Goal: Task Accomplishment & Management: Manage account settings

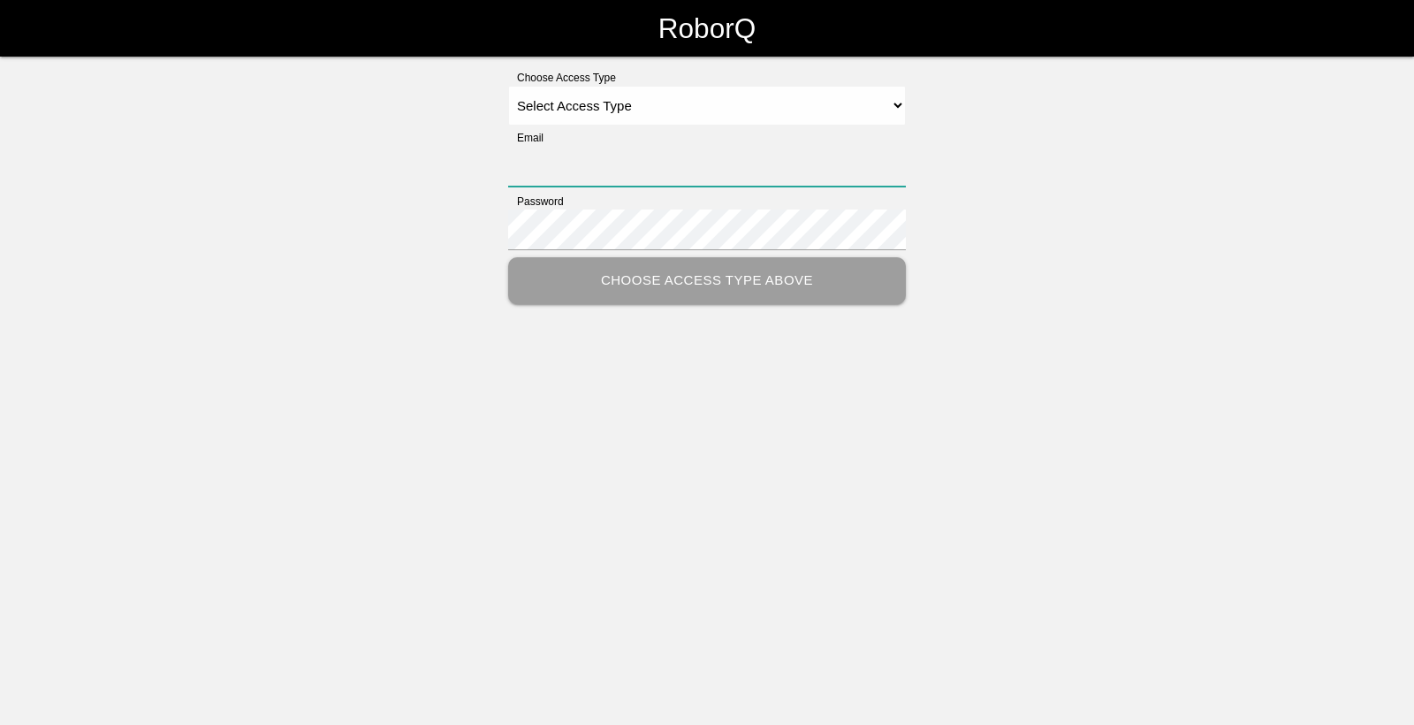
type input "[EMAIL_ADDRESS][DOMAIN_NAME]"
click at [723, 115] on select "Select Access Type Admin Customer Supervisor Worker" at bounding box center [707, 106] width 398 height 40
drag, startPoint x: 547, startPoint y: 166, endPoint x: 525, endPoint y: 168, distance: 22.2
click at [525, 168] on input "[EMAIL_ADDRESS][DOMAIN_NAME]" at bounding box center [707, 166] width 398 height 41
click at [454, 180] on div "Choose Access Type Select Access Type Admin Customer Supervisor Worker Email [E…" at bounding box center [707, 187] width 1414 height 234
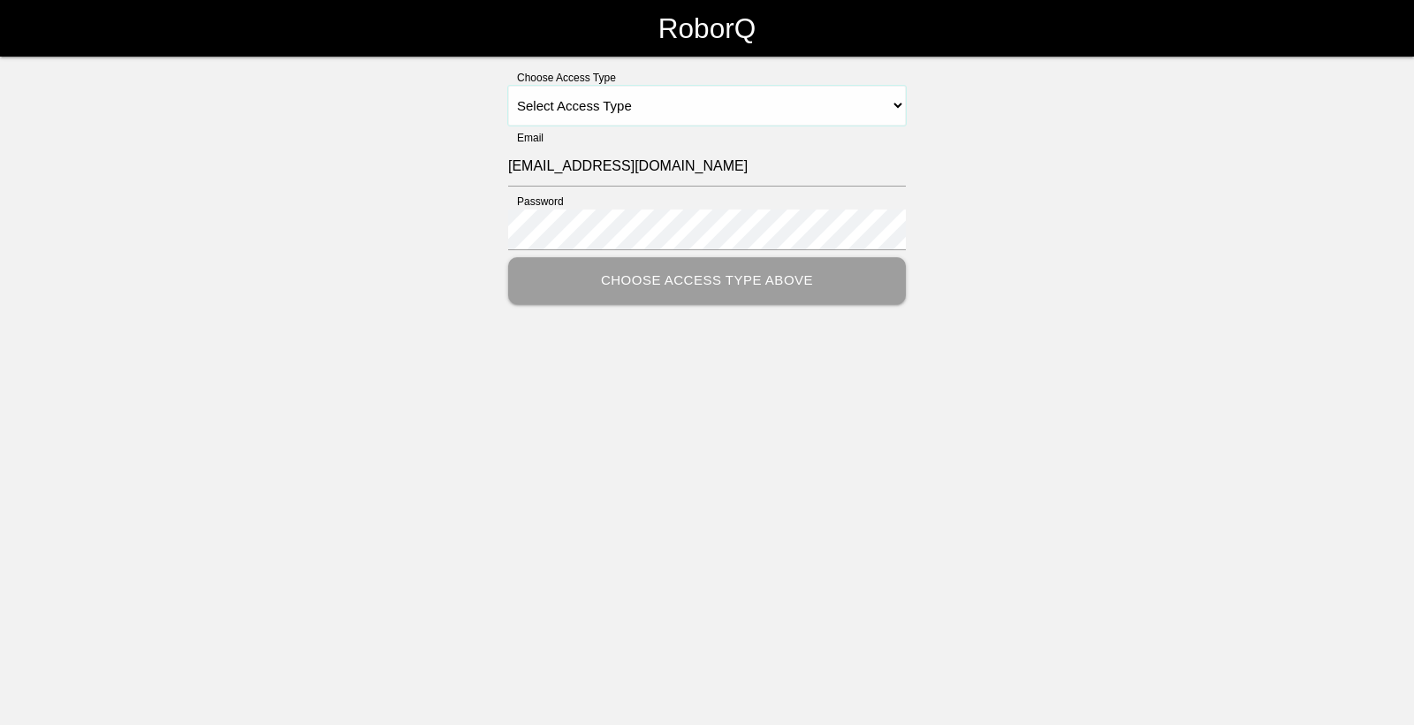
click at [809, 107] on select "Select Access Type Admin Customer Supervisor Worker" at bounding box center [707, 106] width 398 height 40
click at [796, 109] on select "Select Access Type Admin Customer Supervisor Worker" at bounding box center [707, 106] width 398 height 40
select select "Worker"
click at [508, 86] on select "Select Access Type Admin Customer Supervisor Worker" at bounding box center [707, 106] width 398 height 40
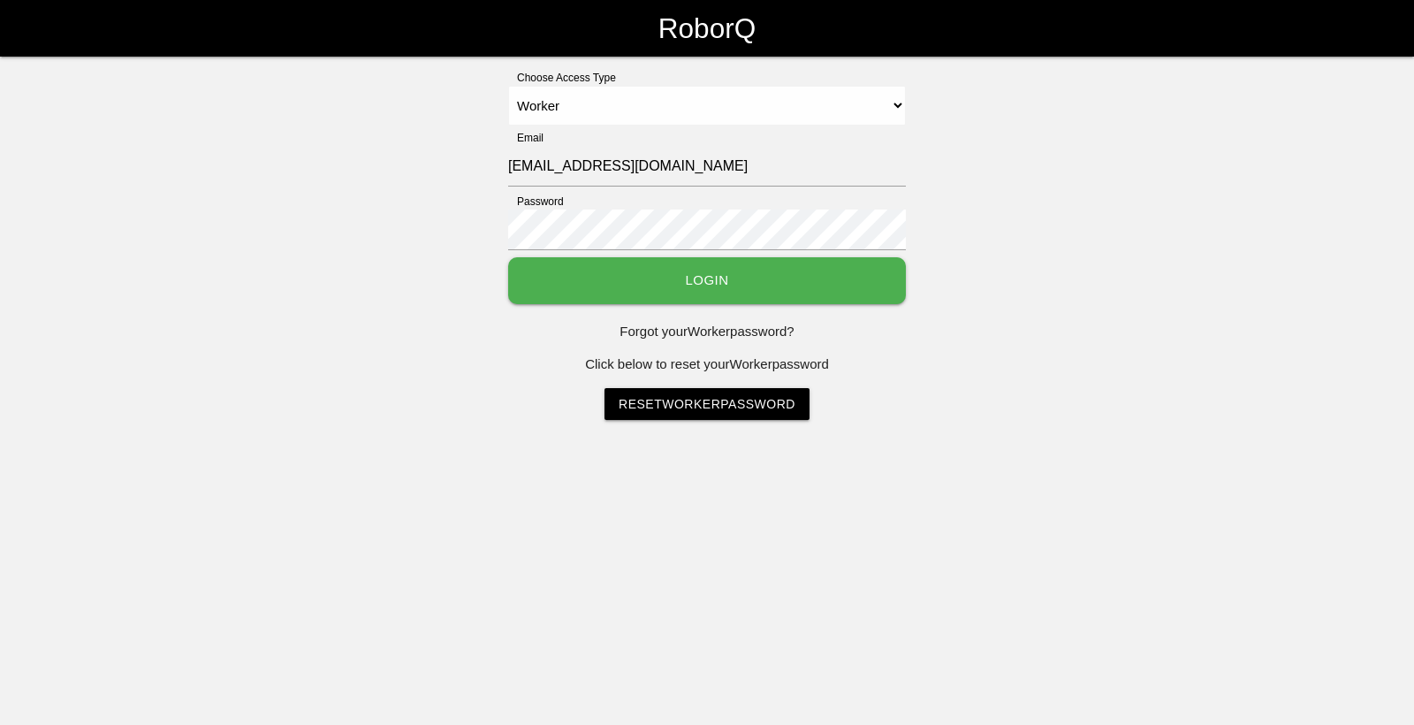
click at [691, 290] on button "Login" at bounding box center [707, 280] width 398 height 47
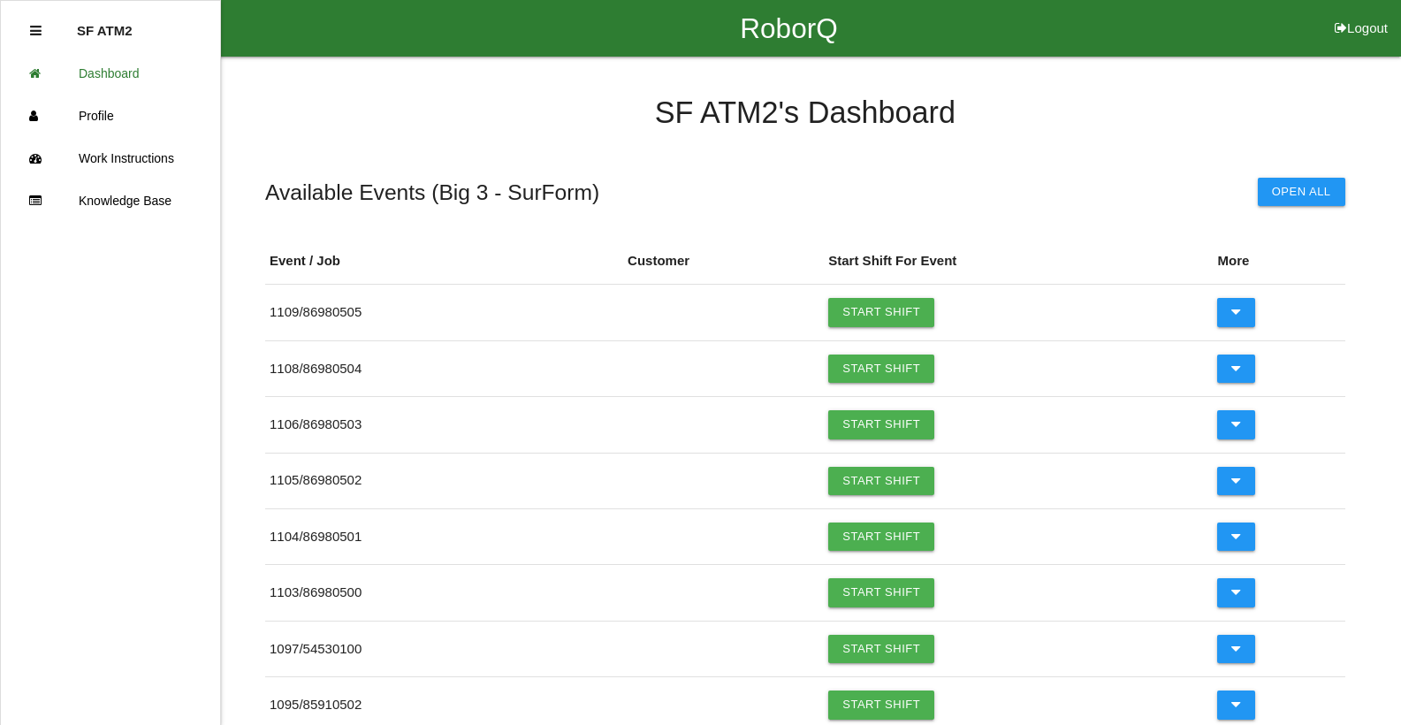
click at [1347, 13] on button "Logout" at bounding box center [1362, 6] width 80 height 13
select select "Worker"
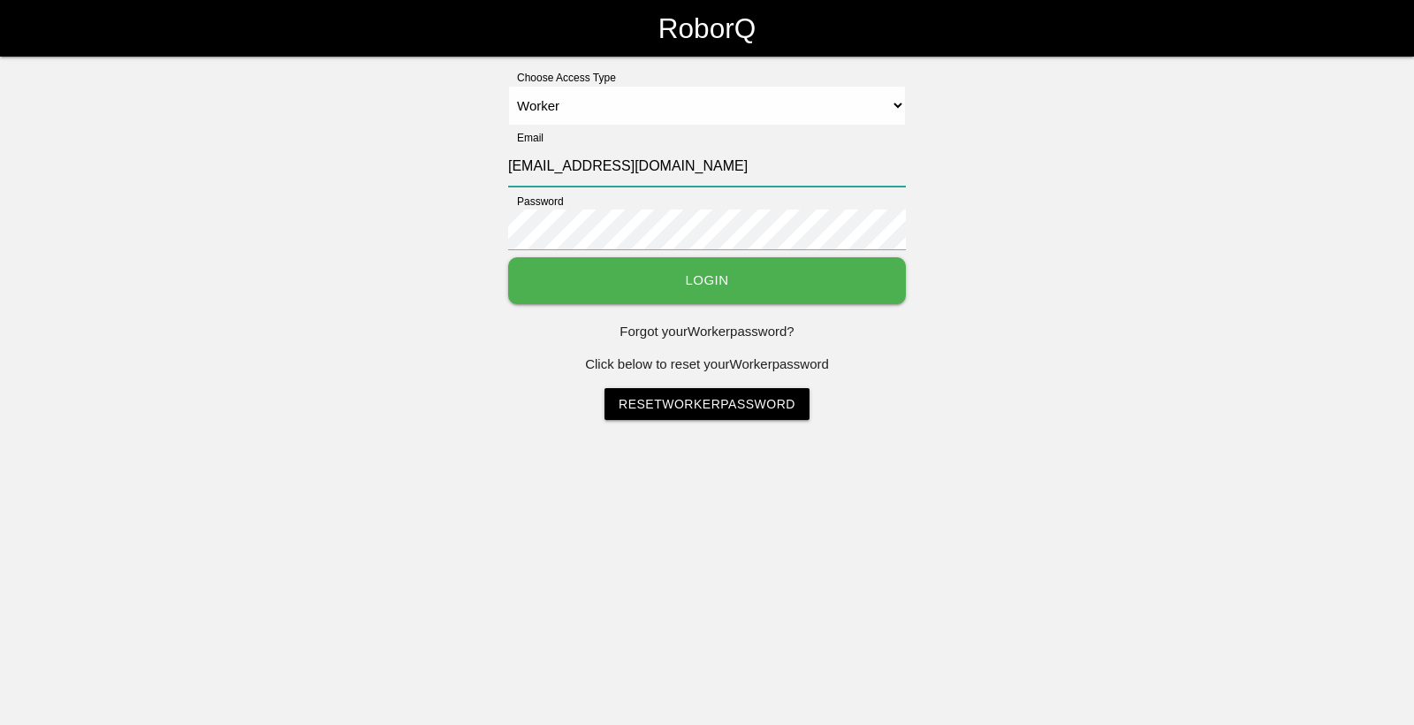
drag, startPoint x: 542, startPoint y: 168, endPoint x: 522, endPoint y: 170, distance: 20.4
click at [522, 170] on input "[EMAIL_ADDRESS][DOMAIN_NAME]" at bounding box center [707, 166] width 398 height 41
click at [508, 257] on button "Login" at bounding box center [707, 280] width 398 height 47
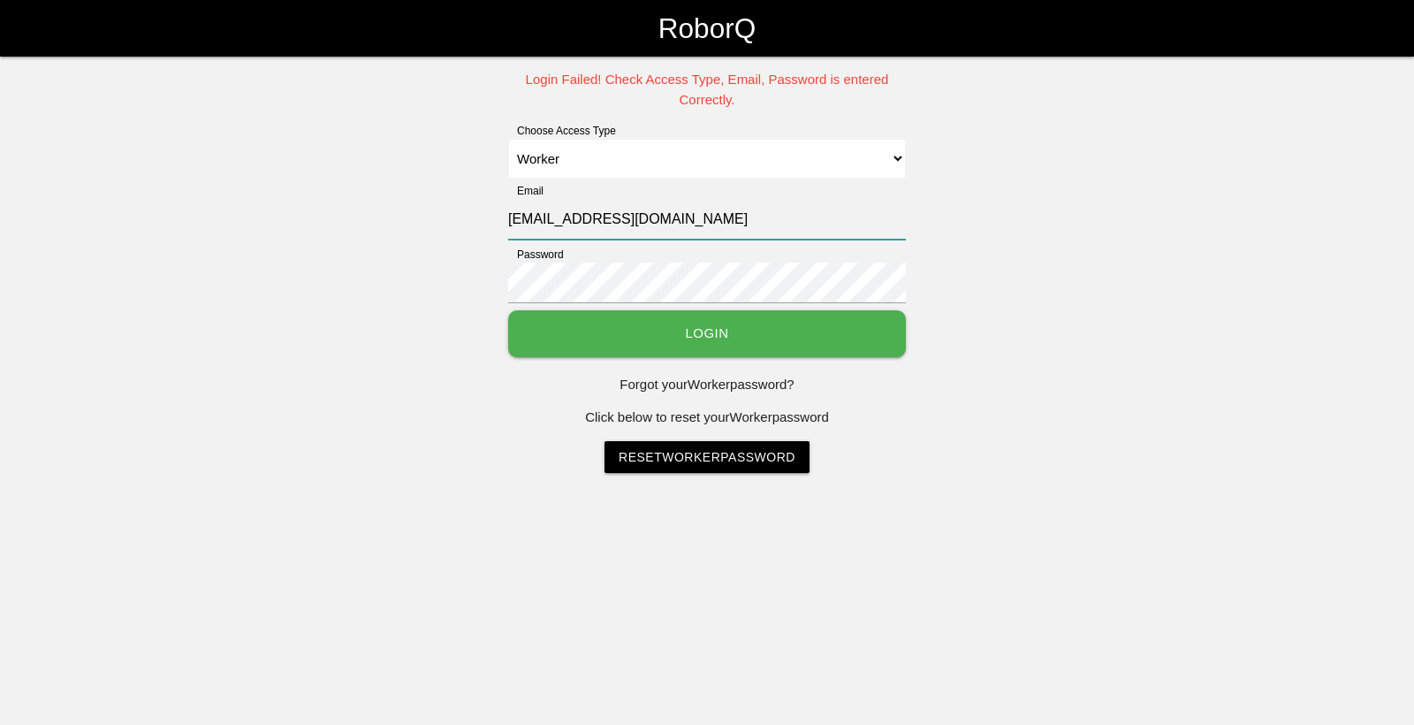
click at [516, 220] on input "[EMAIL_ADDRESS][DOMAIN_NAME]" at bounding box center [707, 219] width 398 height 41
click at [516, 221] on input "[EMAIL_ADDRESS][DOMAIN_NAME]" at bounding box center [707, 219] width 398 height 41
click at [517, 221] on input "[EMAIL_ADDRESS][DOMAIN_NAME]" at bounding box center [707, 219] width 398 height 41
click at [519, 221] on input "[EMAIL_ADDRESS][DOMAIN_NAME]" at bounding box center [707, 219] width 398 height 41
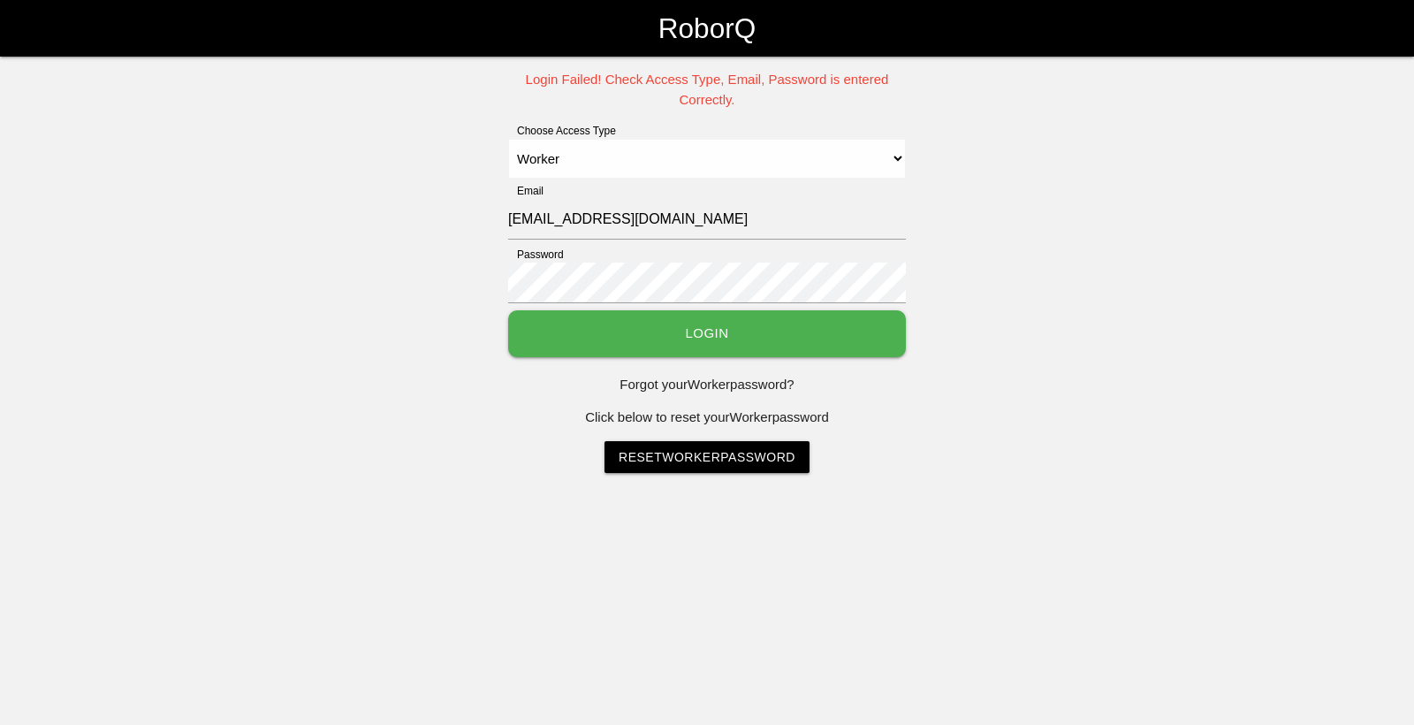
click at [743, 322] on button "Login" at bounding box center [707, 333] width 398 height 47
click at [728, 330] on button "Login" at bounding box center [707, 333] width 398 height 47
click at [562, 221] on input "[EMAIL_ADDRESS][DOMAIN_NAME]" at bounding box center [707, 219] width 398 height 41
type input "[EMAIL_ADDRESS][DOMAIN_NAME]"
click at [508, 310] on button "Login" at bounding box center [707, 333] width 398 height 47
